Goal: Feedback & Contribution: Contribute content

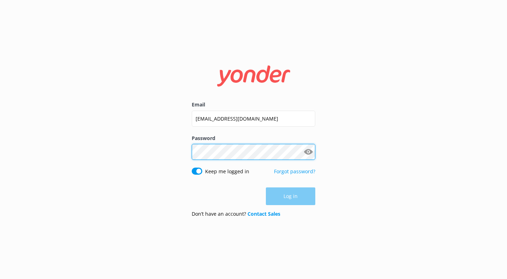
click at [291, 196] on button "Log in" at bounding box center [290, 196] width 49 height 18
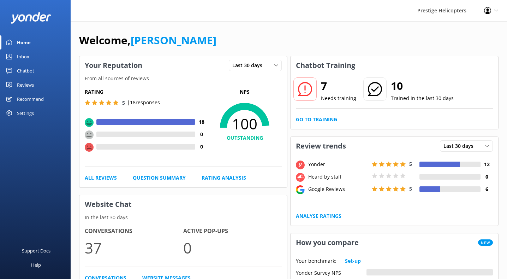
click at [329, 94] on h2 "7" at bounding box center [338, 85] width 35 height 17
click at [323, 117] on link "Go to Training" at bounding box center [316, 120] width 41 height 8
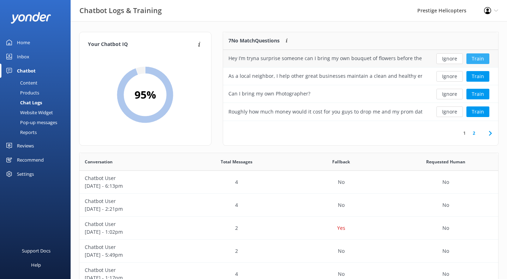
click at [480, 54] on button "Train" at bounding box center [478, 58] width 23 height 11
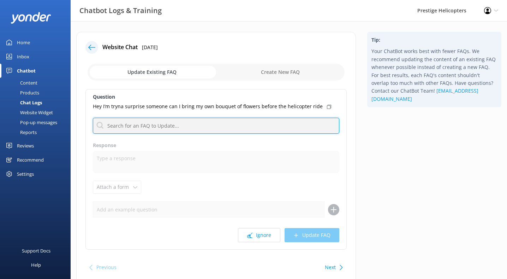
click at [219, 119] on input "text" at bounding box center [216, 126] width 247 height 16
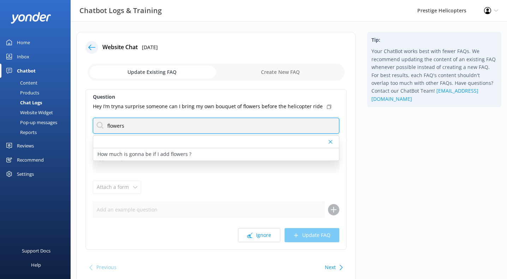
type input "flowers"
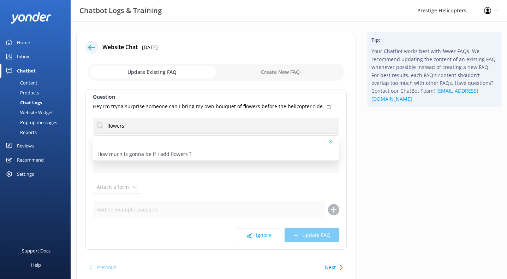
click at [188, 112] on div "Question Hey I’m tryna surprise someone can I bring my own bouquet of flowers b…" at bounding box center [215, 169] width 261 height 160
click at [259, 74] on input "checkbox" at bounding box center [216, 72] width 257 height 17
checkbox input "true"
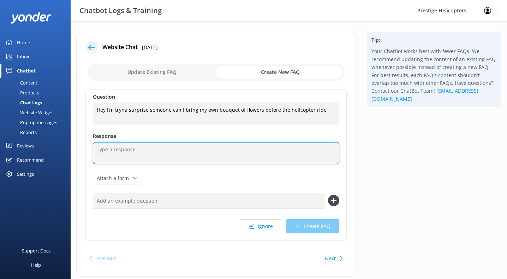
click at [183, 158] on textarea at bounding box center [216, 153] width 247 height 22
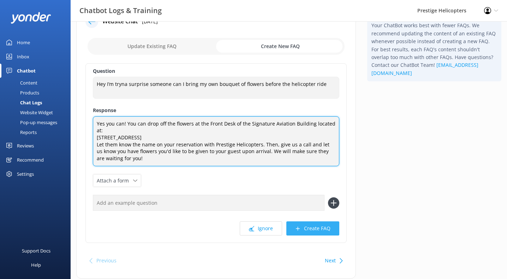
scroll to position [34, 0]
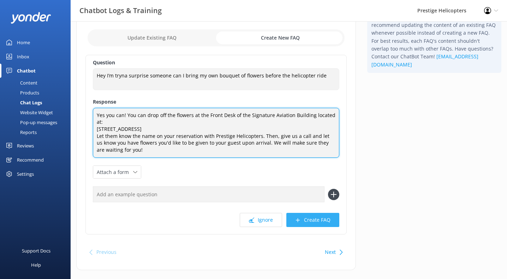
type textarea "Yes you can! You can drop off the flowers at the Front Desk of the Signature Av…"
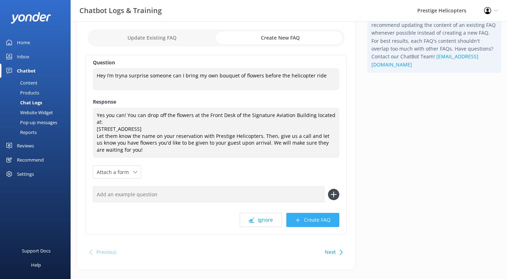
click at [308, 226] on button "Create FAQ" at bounding box center [313, 220] width 53 height 14
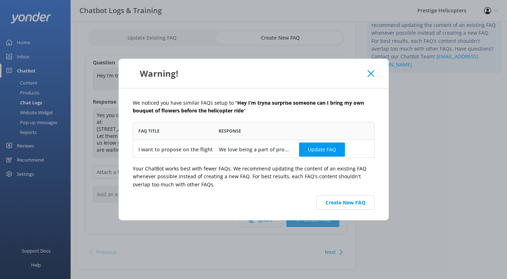
scroll to position [0, 0]
click at [324, 202] on button "Create New FAQ" at bounding box center [346, 202] width 58 height 14
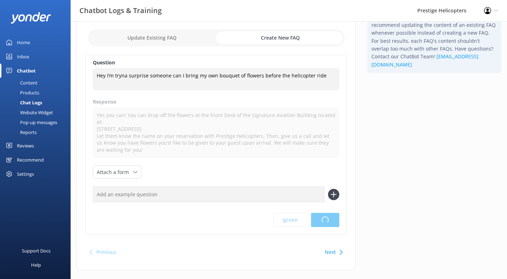
scroll to position [0, 0]
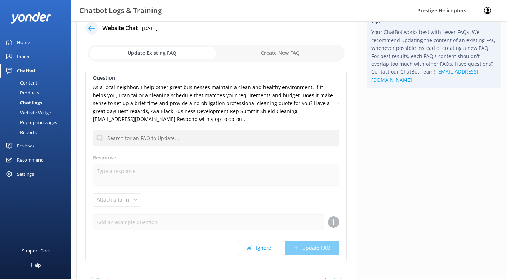
scroll to position [21, 0]
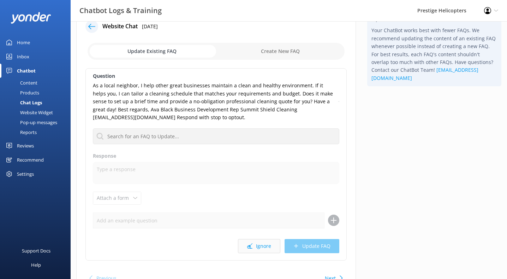
click at [268, 241] on button "Ignore" at bounding box center [259, 246] width 42 height 14
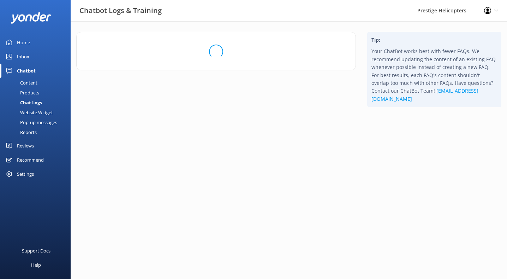
scroll to position [0, 0]
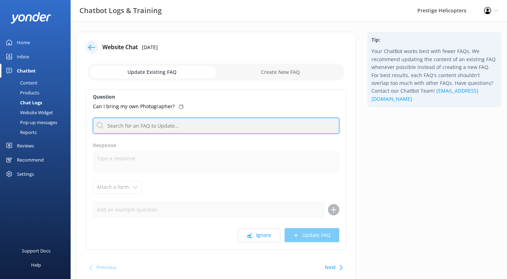
click at [161, 128] on input "text" at bounding box center [216, 126] width 247 height 16
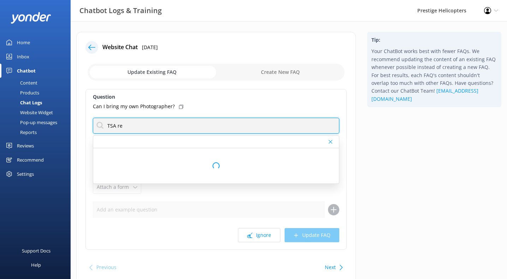
type input "TSA re"
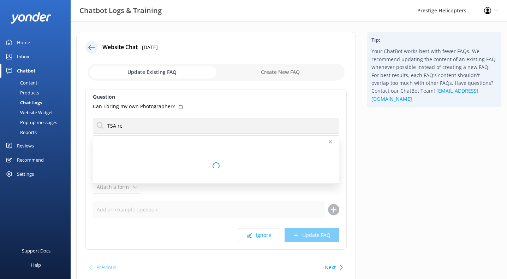
click at [250, 113] on div "Question Can I bring my own Photographer? TSA re Loading.. Response Attach a fo…" at bounding box center [215, 169] width 261 height 160
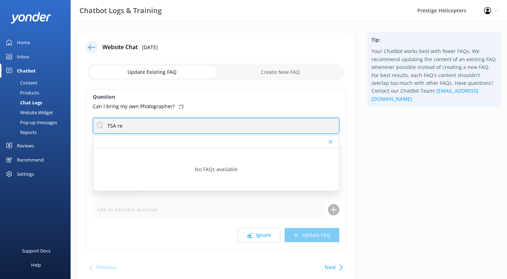
click at [160, 129] on input "TSA re" at bounding box center [216, 126] width 247 height 16
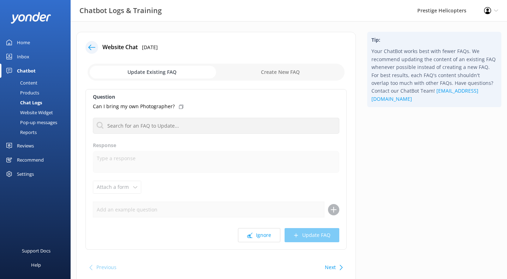
click at [265, 70] on input "checkbox" at bounding box center [216, 72] width 257 height 17
checkbox input "true"
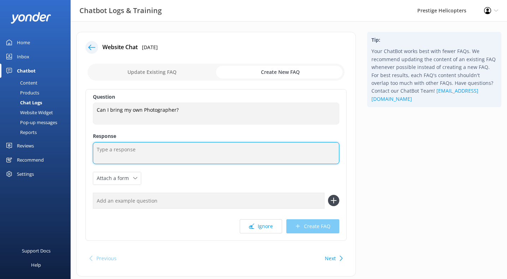
click at [171, 156] on textarea at bounding box center [216, 153] width 247 height 22
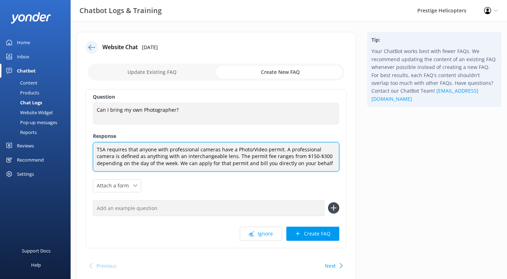
drag, startPoint x: 265, startPoint y: 164, endPoint x: 300, endPoint y: 161, distance: 35.4
click at [300, 161] on textarea "TSA requires that anyone with professional cameras have a Photo/Video permit. A…" at bounding box center [216, 156] width 247 height 29
click at [218, 162] on textarea "TSA requires that anyone with professional cameras have a Photo/Video permit. A…" at bounding box center [216, 156] width 247 height 29
paste textarea "on your behalf"
click at [302, 160] on textarea "TSA requires that anyone with professional cameras have a Photo/Video permit. A…" at bounding box center [216, 156] width 247 height 29
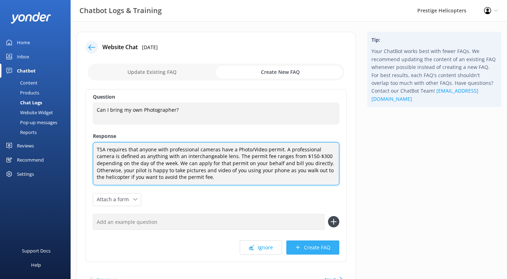
type textarea "TSA requires that anyone with professional cameras have a Photo/Video permit. A…"
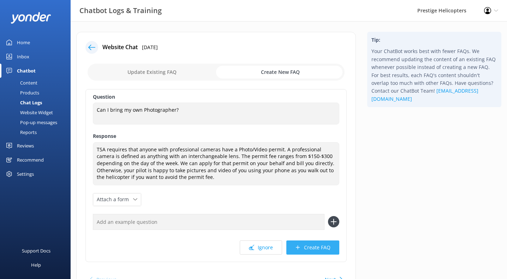
click at [315, 245] on button "Create FAQ" at bounding box center [313, 247] width 53 height 14
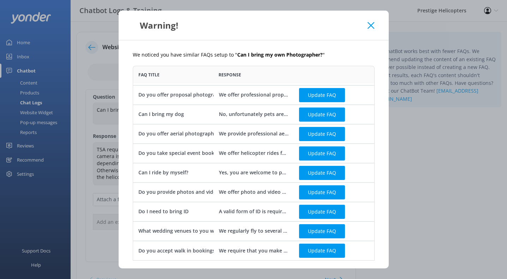
scroll to position [18, 0]
click at [372, 26] on use at bounding box center [371, 25] width 7 height 7
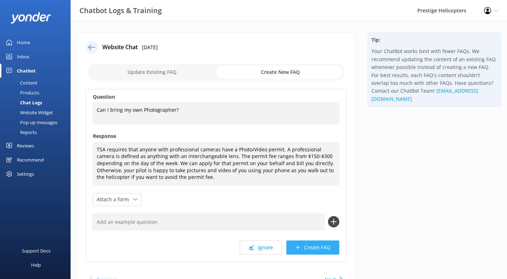
click at [313, 243] on button "Create FAQ" at bounding box center [313, 247] width 53 height 14
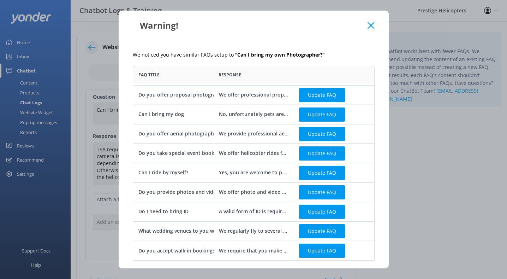
click at [370, 21] on div "Warning!" at bounding box center [254, 25] width 270 height 29
click at [370, 26] on use at bounding box center [371, 25] width 7 height 7
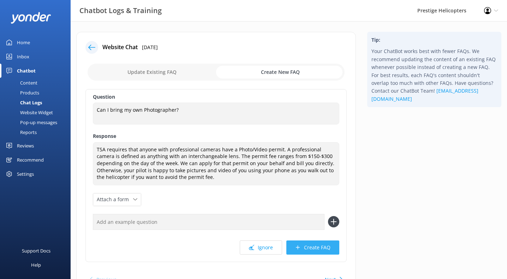
click at [308, 245] on button "Create FAQ" at bounding box center [313, 247] width 53 height 14
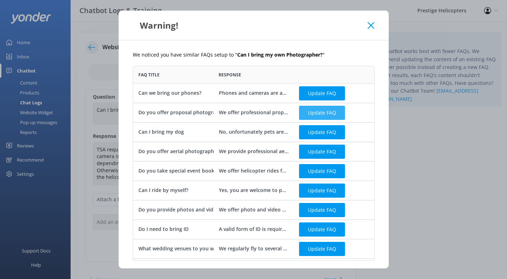
scroll to position [0, 0]
click at [369, 29] on div "Warning!" at bounding box center [254, 25] width 270 height 29
click at [375, 20] on div "Warning!" at bounding box center [254, 25] width 270 height 29
click at [369, 26] on icon at bounding box center [371, 25] width 7 height 7
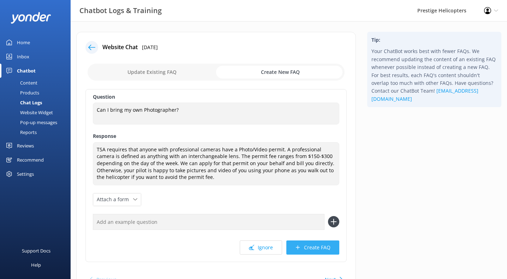
click at [307, 241] on button "Create FAQ" at bounding box center [313, 247] width 53 height 14
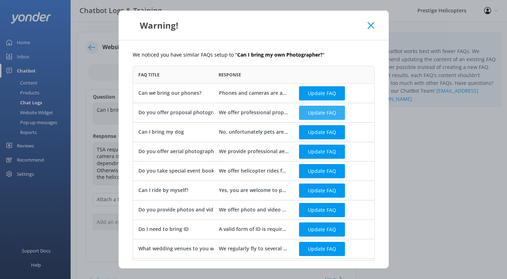
click at [317, 114] on button "Update FAQ" at bounding box center [322, 113] width 46 height 14
checkbox input "false"
type textarea "We offer professional proposal photography starting at $300. Our in-house photo…"
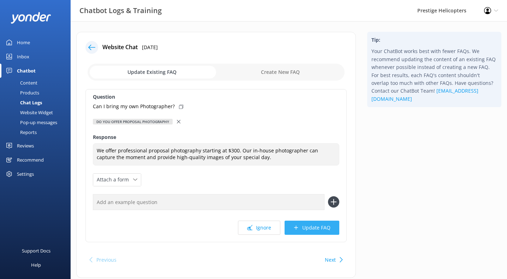
click at [304, 227] on button "Update FAQ" at bounding box center [312, 227] width 55 height 14
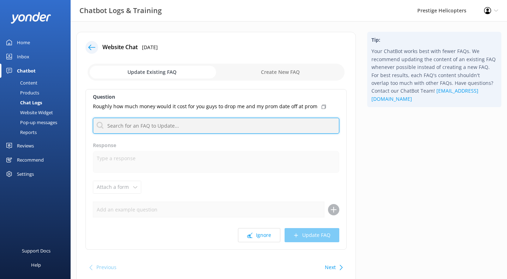
click at [191, 131] on input "text" at bounding box center [216, 126] width 247 height 16
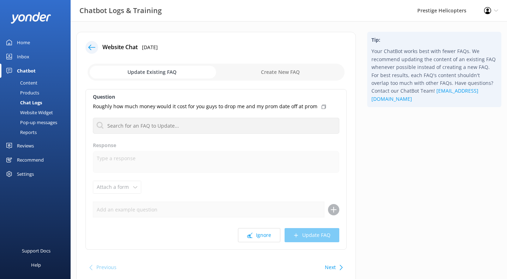
click at [276, 72] on input "checkbox" at bounding box center [216, 72] width 257 height 17
checkbox input "true"
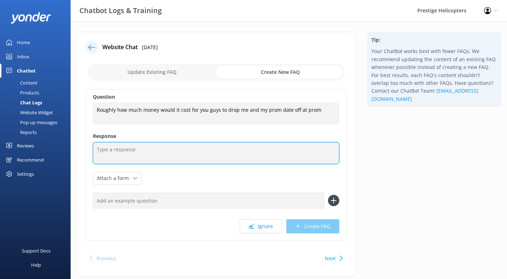
click at [197, 157] on textarea at bounding box center [216, 153] width 247 height 22
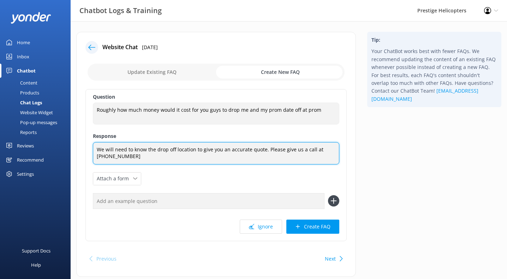
drag, startPoint x: 298, startPoint y: 149, endPoint x: 294, endPoint y: 149, distance: 4.6
click at [294, 149] on textarea "We will need to know the drop off location to give you an accurate quote. Pleas…" at bounding box center [216, 153] width 247 height 22
drag, startPoint x: 294, startPoint y: 149, endPoint x: 133, endPoint y: 160, distance: 160.7
click at [133, 161] on textarea "We will need to know the drop off location to give you an accurate quote. Pleas…" at bounding box center [216, 153] width 247 height 22
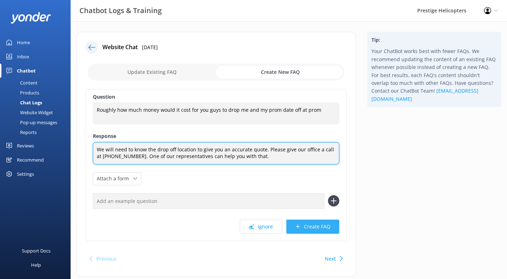
type textarea "We will need to know the drop off location to give you an accurate quote. Pleas…"
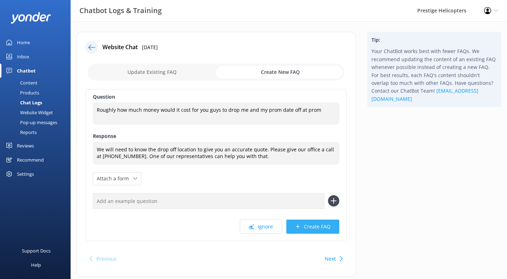
click at [313, 224] on button "Create FAQ" at bounding box center [313, 226] width 53 height 14
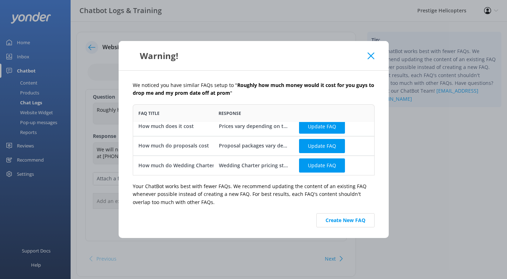
scroll to position [5, 0]
click at [321, 166] on button "Update FAQ" at bounding box center [322, 165] width 46 height 14
checkbox input "false"
type textarea "Wedding Charter pricing starts at $600, depending on the venue and logistics. F…"
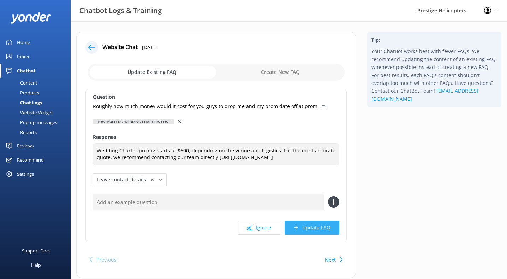
click at [309, 226] on button "Update FAQ" at bounding box center [312, 227] width 55 height 14
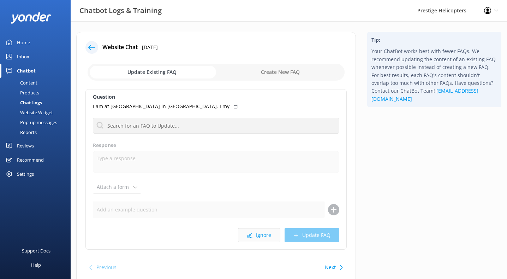
click at [253, 235] on icon at bounding box center [249, 234] width 5 height 5
click at [266, 67] on input "checkbox" at bounding box center [216, 72] width 257 height 17
checkbox input "true"
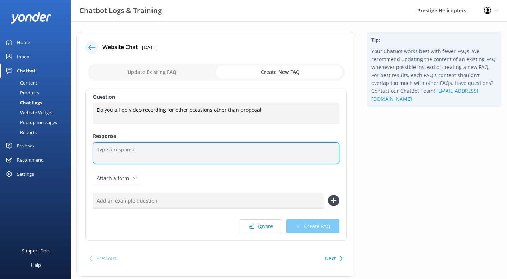
click at [179, 144] on textarea at bounding box center [216, 153] width 247 height 22
type textarea "Yes! You can add the videography service to any flight for any occasion."
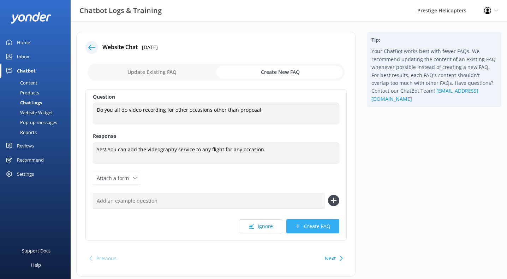
click at [308, 228] on button "Create FAQ" at bounding box center [313, 226] width 53 height 14
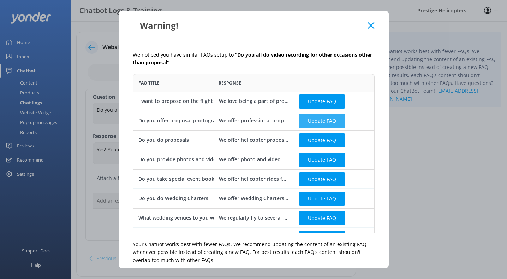
click at [321, 118] on button "Update FAQ" at bounding box center [322, 120] width 46 height 14
checkbox input "false"
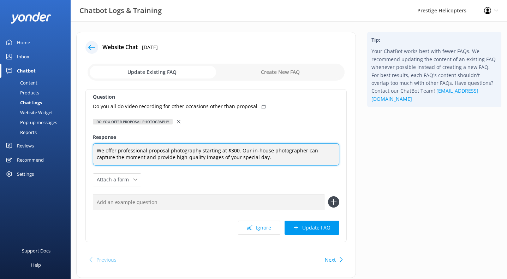
click at [253, 158] on textarea "We offer professional proposal photography starting at $300. Our in-house photo…" at bounding box center [216, 154] width 247 height 22
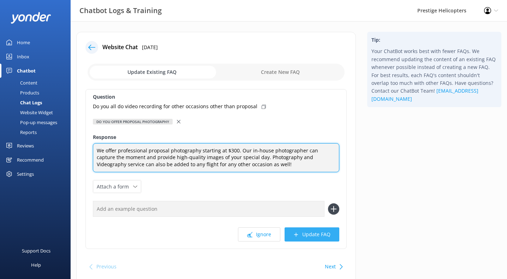
type textarea "We offer professional proposal photography starting at $300. Our in-house photo…"
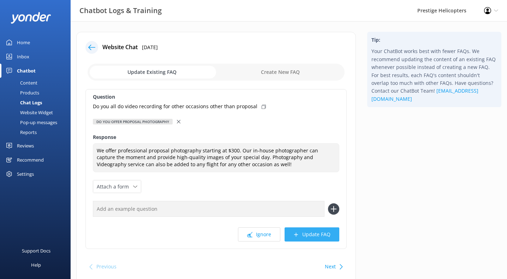
click at [311, 237] on button "Update FAQ" at bounding box center [312, 234] width 55 height 14
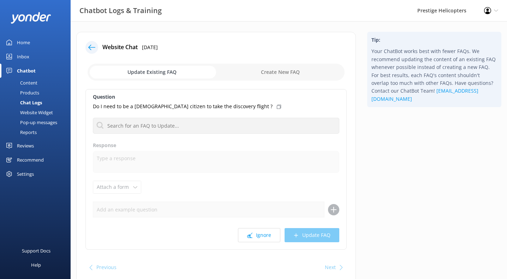
click at [286, 72] on input "checkbox" at bounding box center [216, 72] width 257 height 17
checkbox input "true"
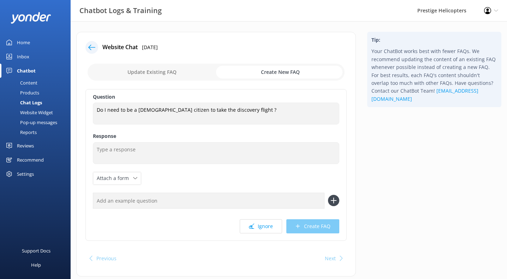
click at [94, 46] on icon at bounding box center [91, 47] width 7 height 7
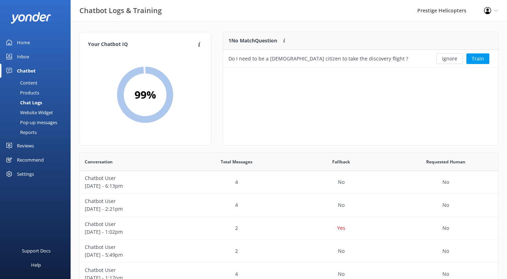
click at [40, 67] on link "Chatbot" at bounding box center [35, 71] width 71 height 14
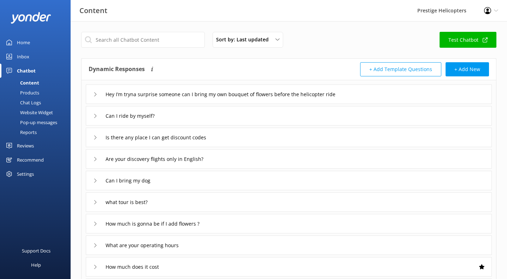
click at [28, 144] on div "Reviews" at bounding box center [25, 145] width 17 height 14
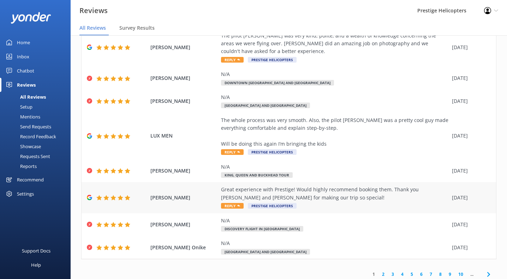
scroll to position [96, 0]
click at [489, 272] on use at bounding box center [488, 274] width 3 height 5
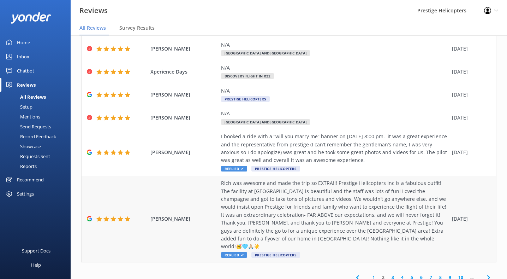
scroll to position [14, 0]
click at [490, 273] on icon at bounding box center [489, 277] width 8 height 8
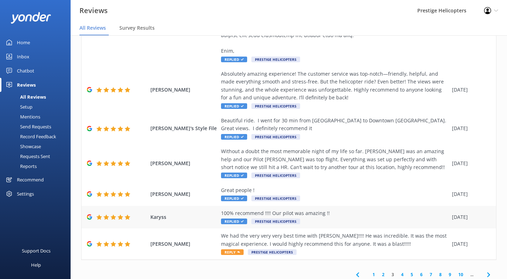
scroll to position [14, 0]
click at [489, 270] on icon at bounding box center [489, 274] width 8 height 8
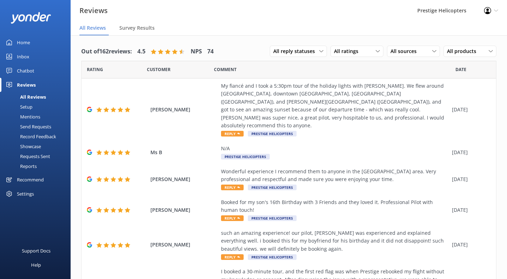
click at [24, 46] on div "Home" at bounding box center [23, 42] width 13 height 14
